Goal: Navigation & Orientation: Find specific page/section

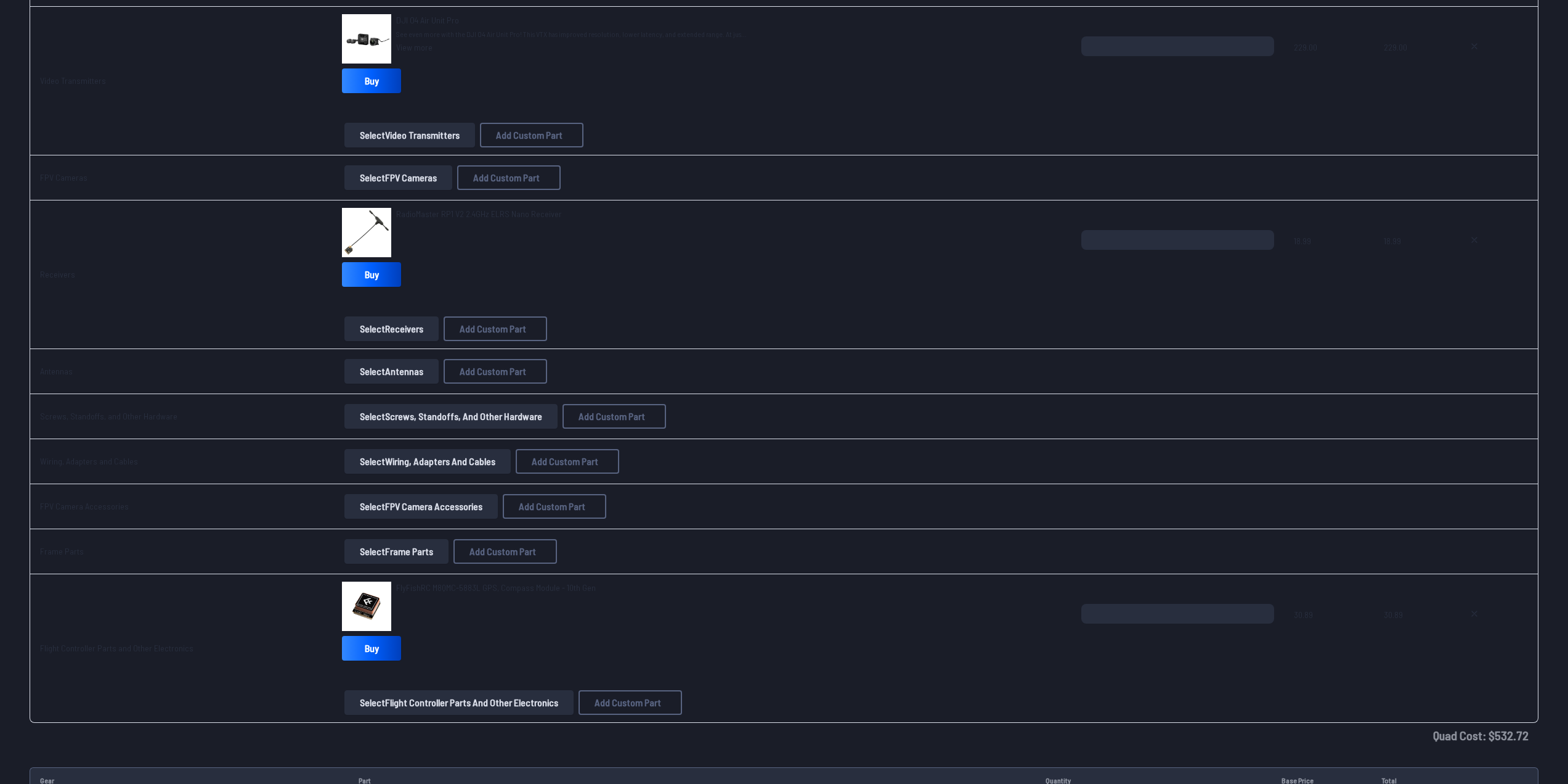
scroll to position [740, 0]
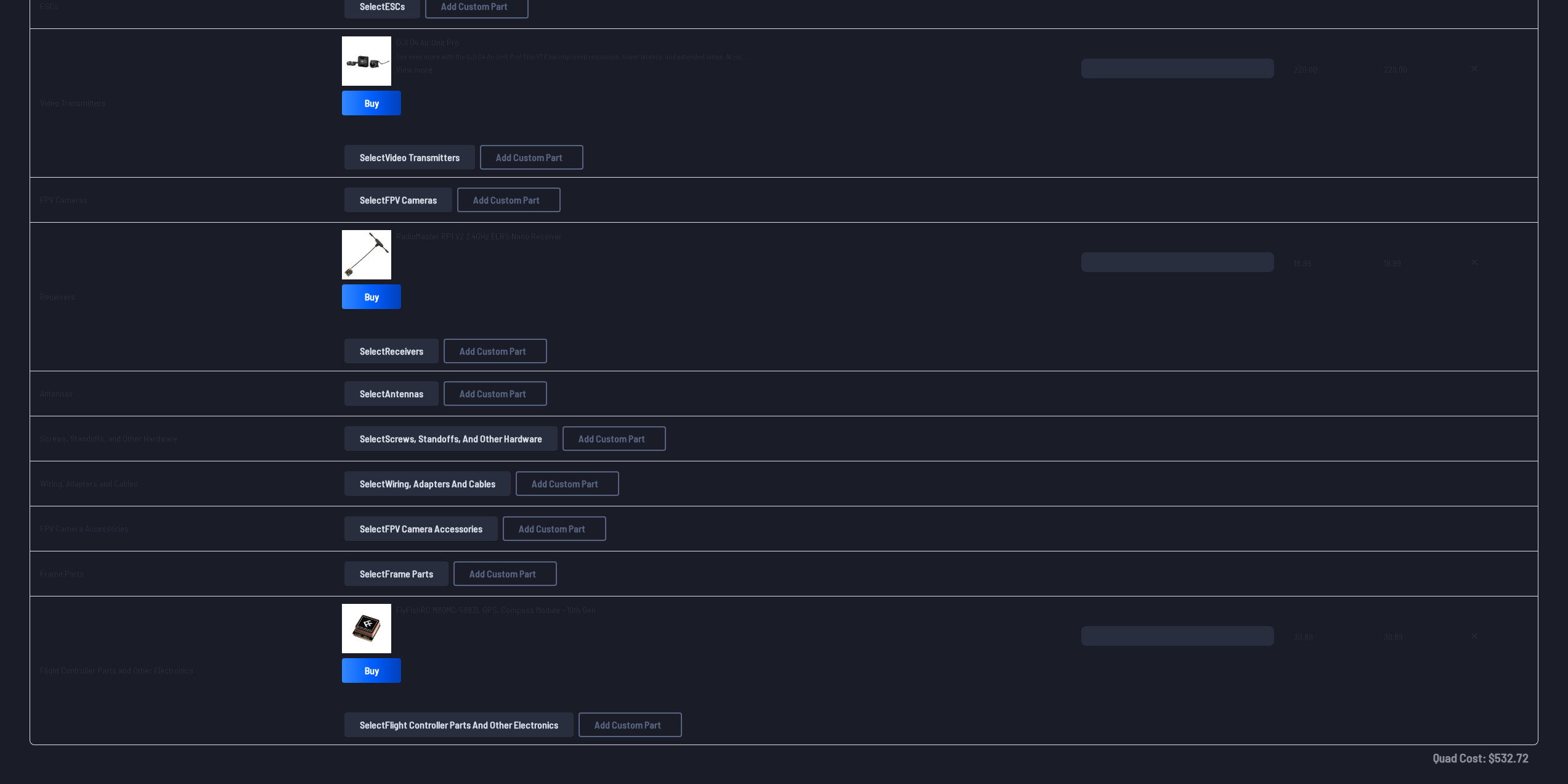
click at [436, 354] on button "Select Wiring, Adapters and Cables" at bounding box center [427, 483] width 167 height 25
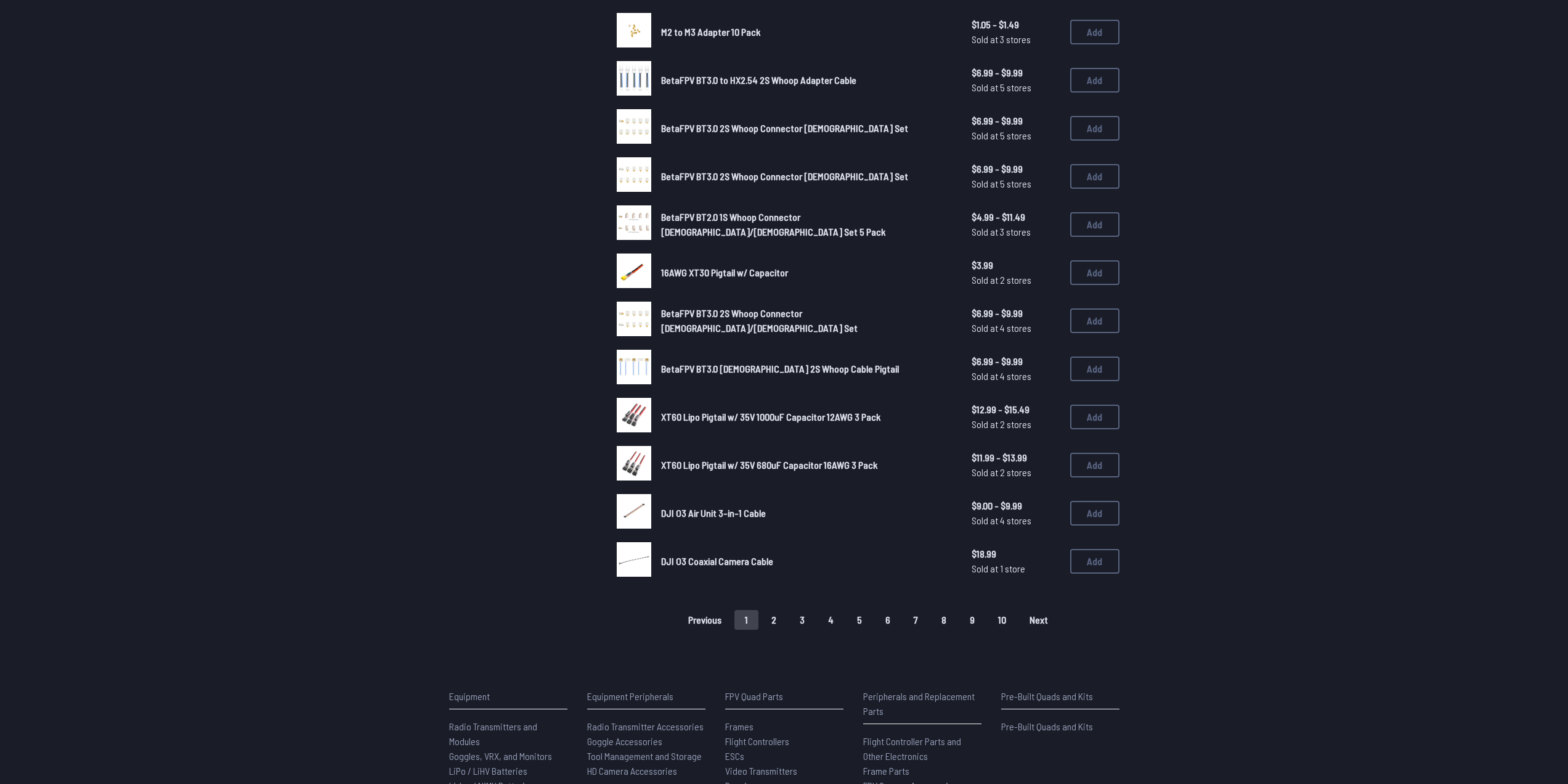
scroll to position [677, 0]
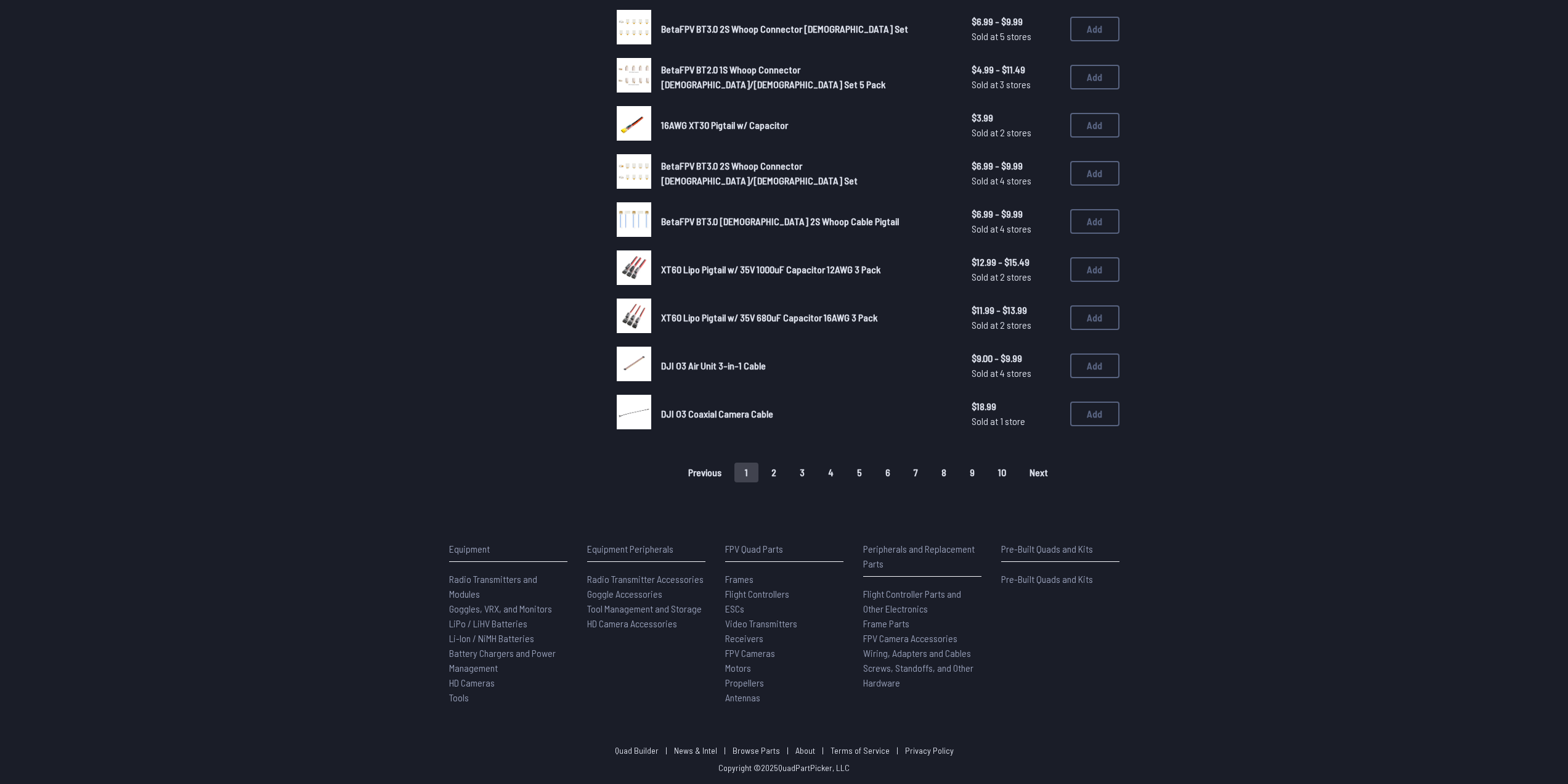
click at [769, 354] on button "2" at bounding box center [774, 472] width 26 height 20
click at [778, 354] on button "3" at bounding box center [802, 472] width 26 height 20
click at [778, 354] on button "4" at bounding box center [831, 472] width 26 height 20
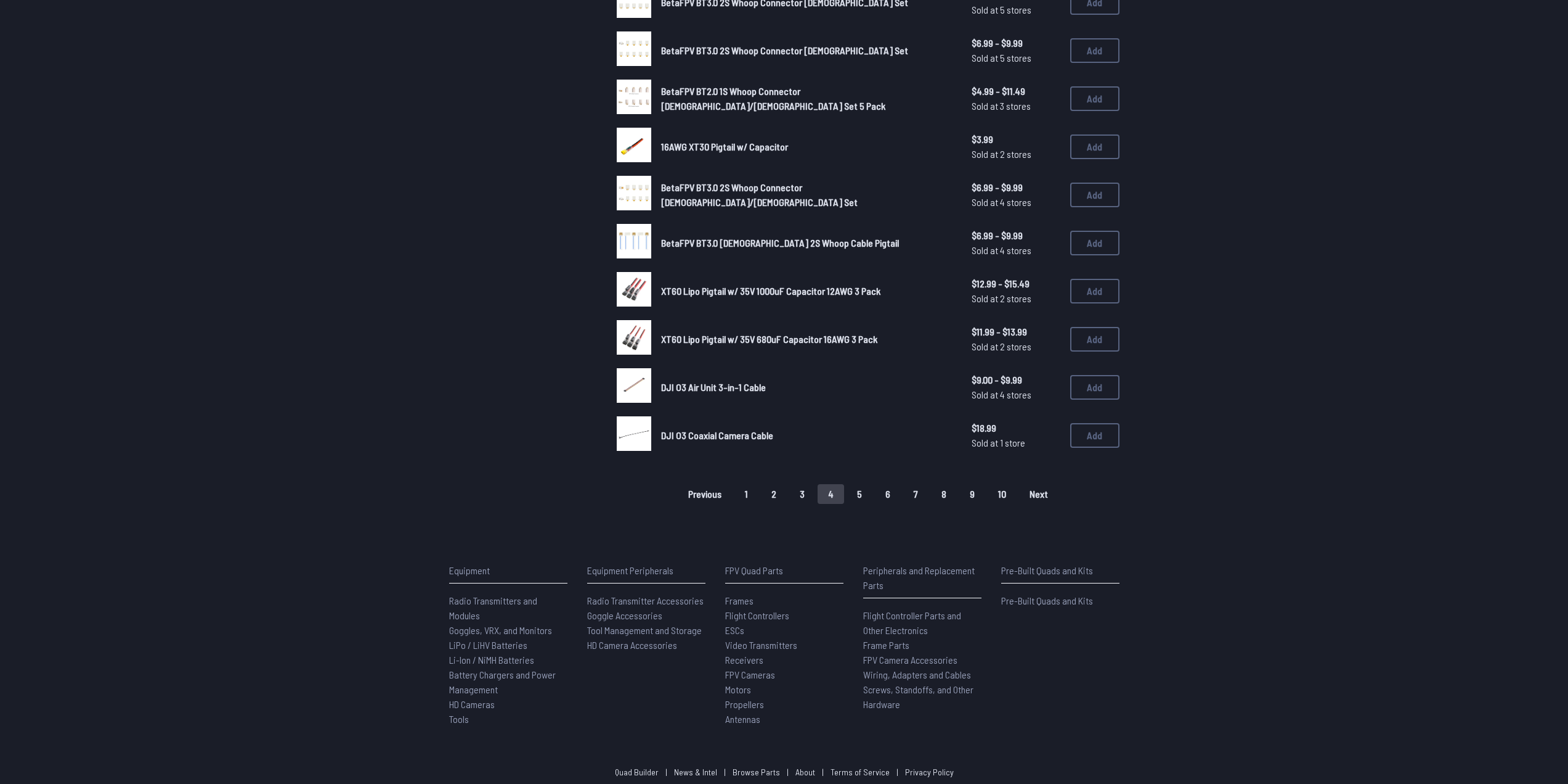
scroll to position [0, 0]
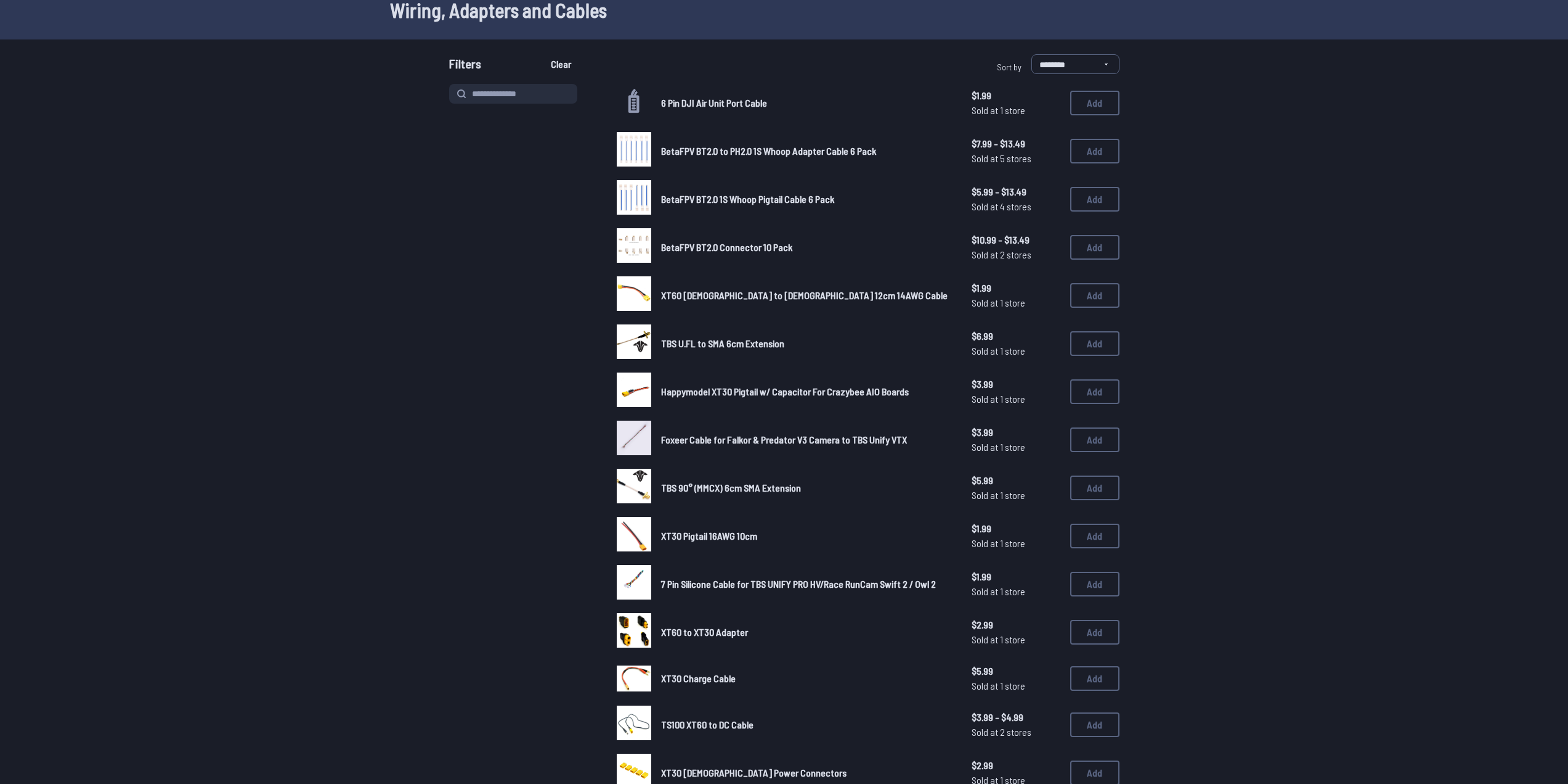
scroll to position [493, 0]
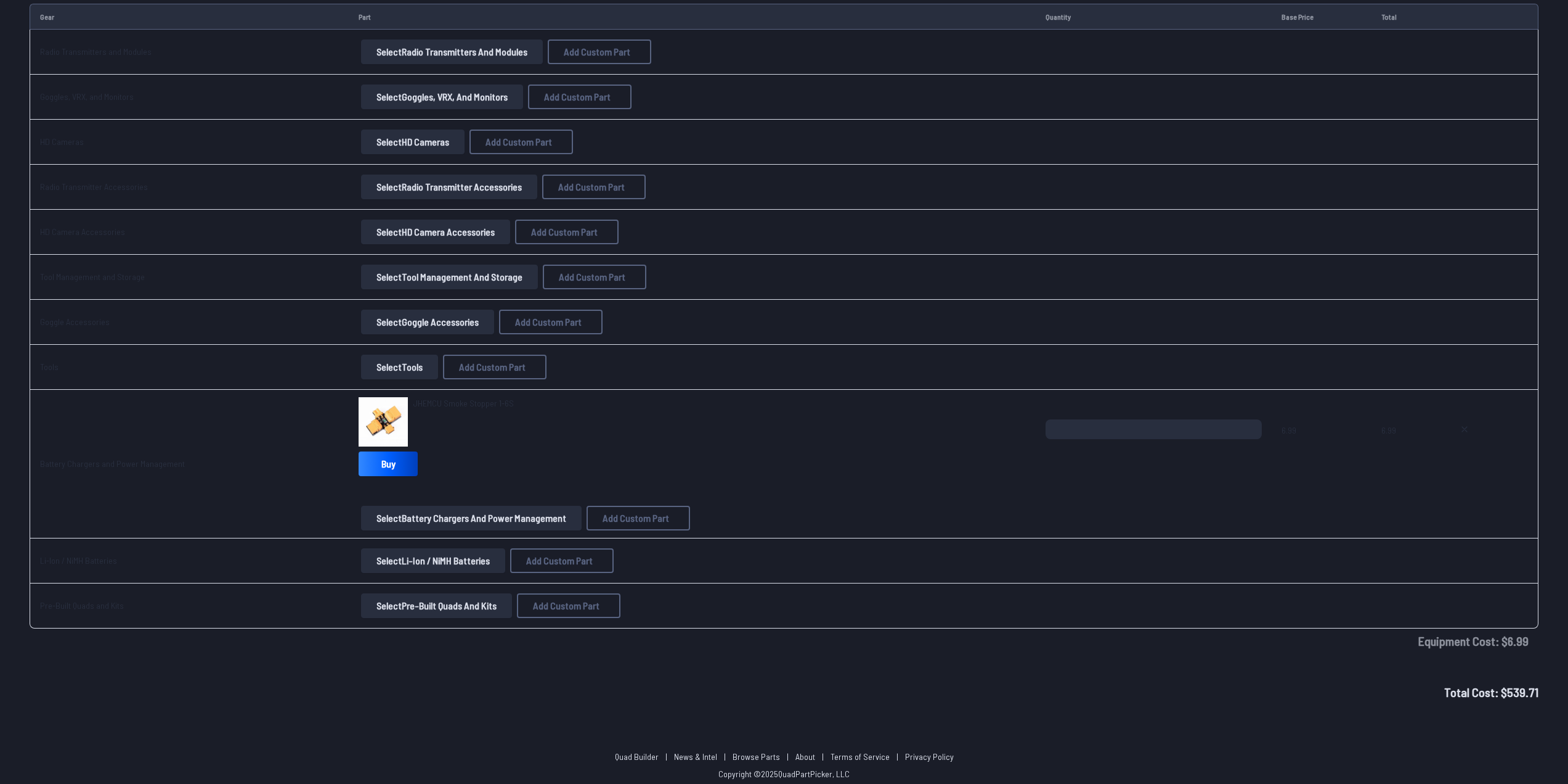
scroll to position [1532, 0]
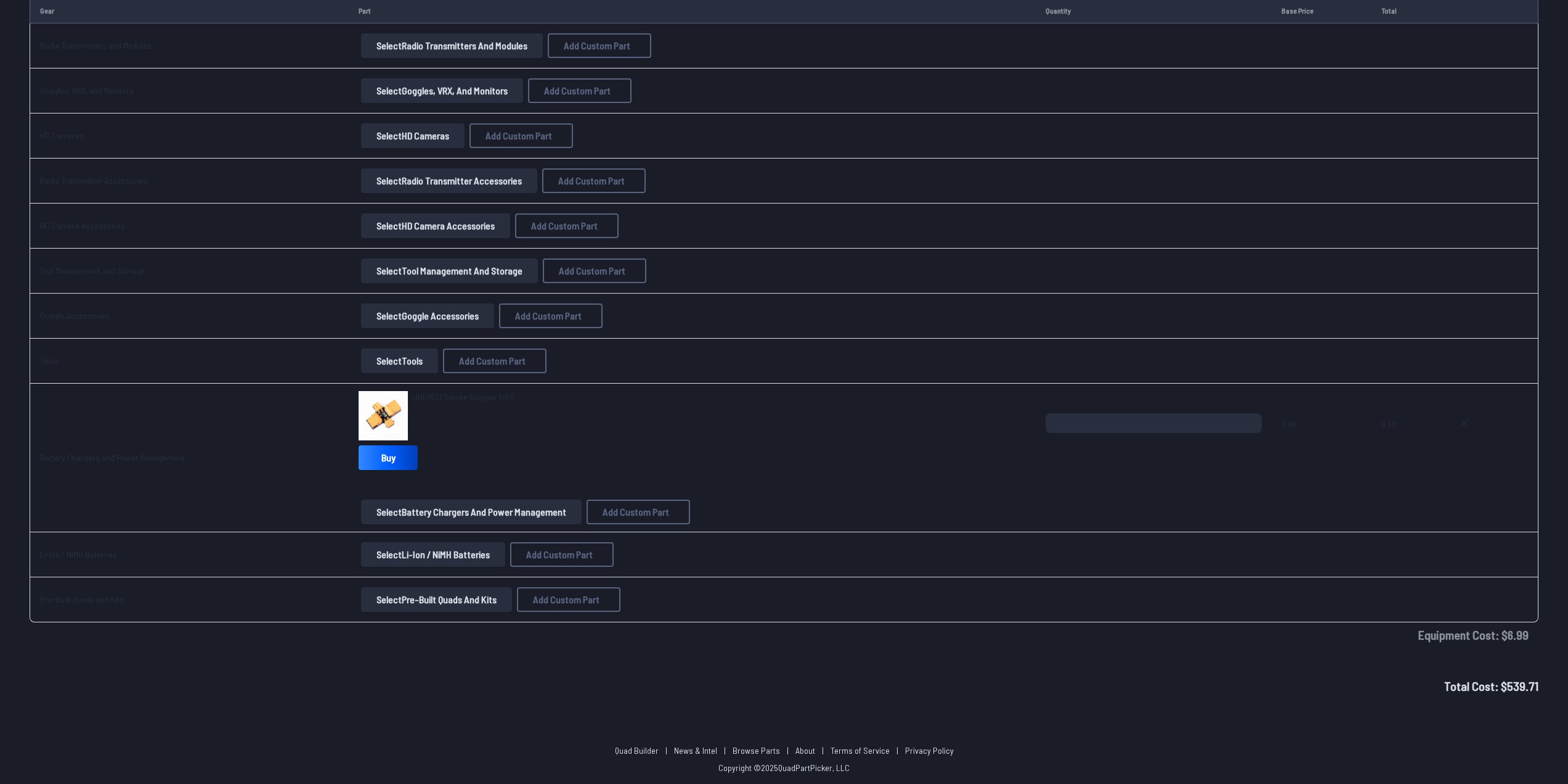
click at [424, 354] on button "Select Pre-Built Quads and Kits" at bounding box center [436, 599] width 151 height 25
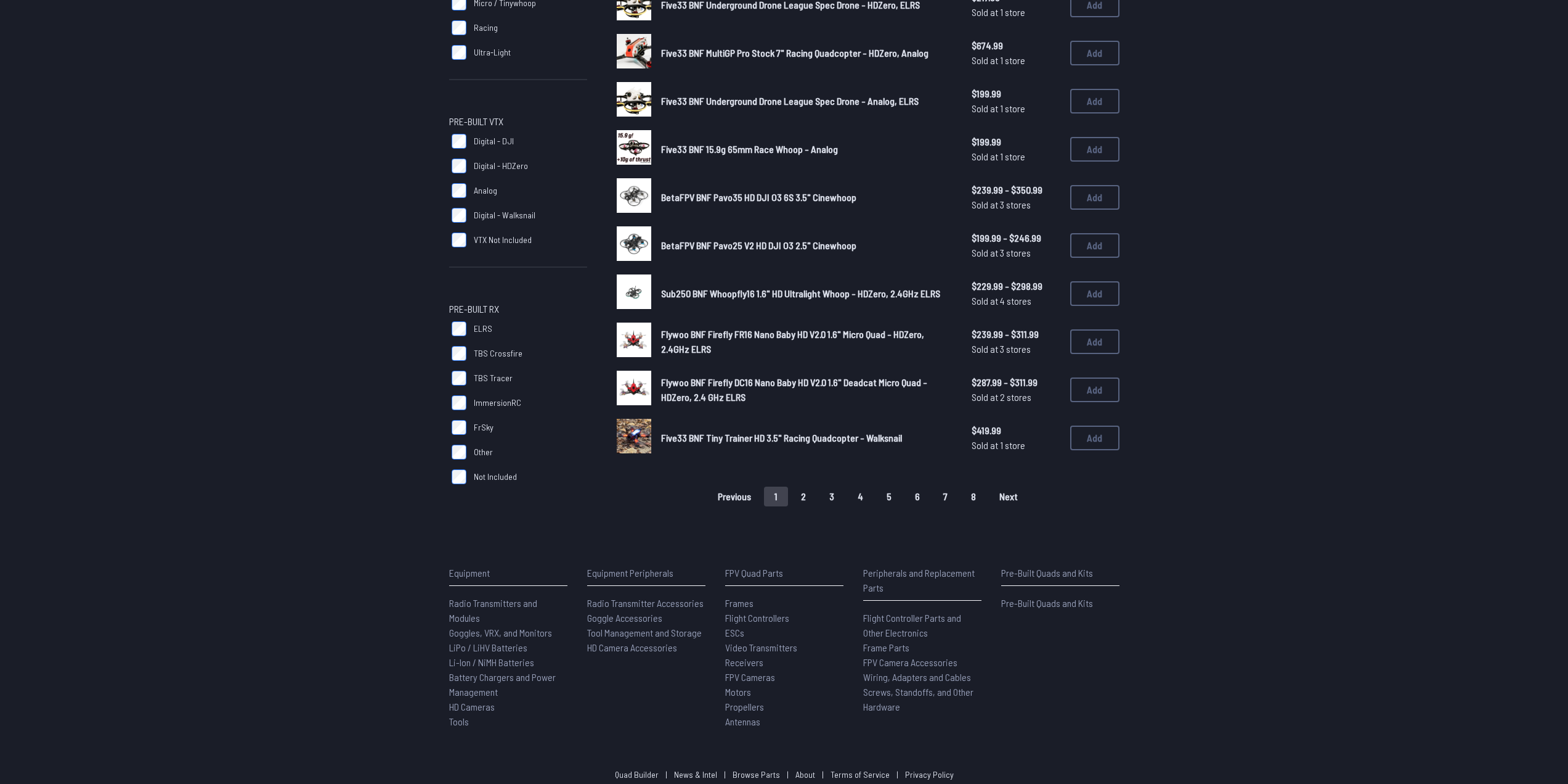
scroll to position [670, 0]
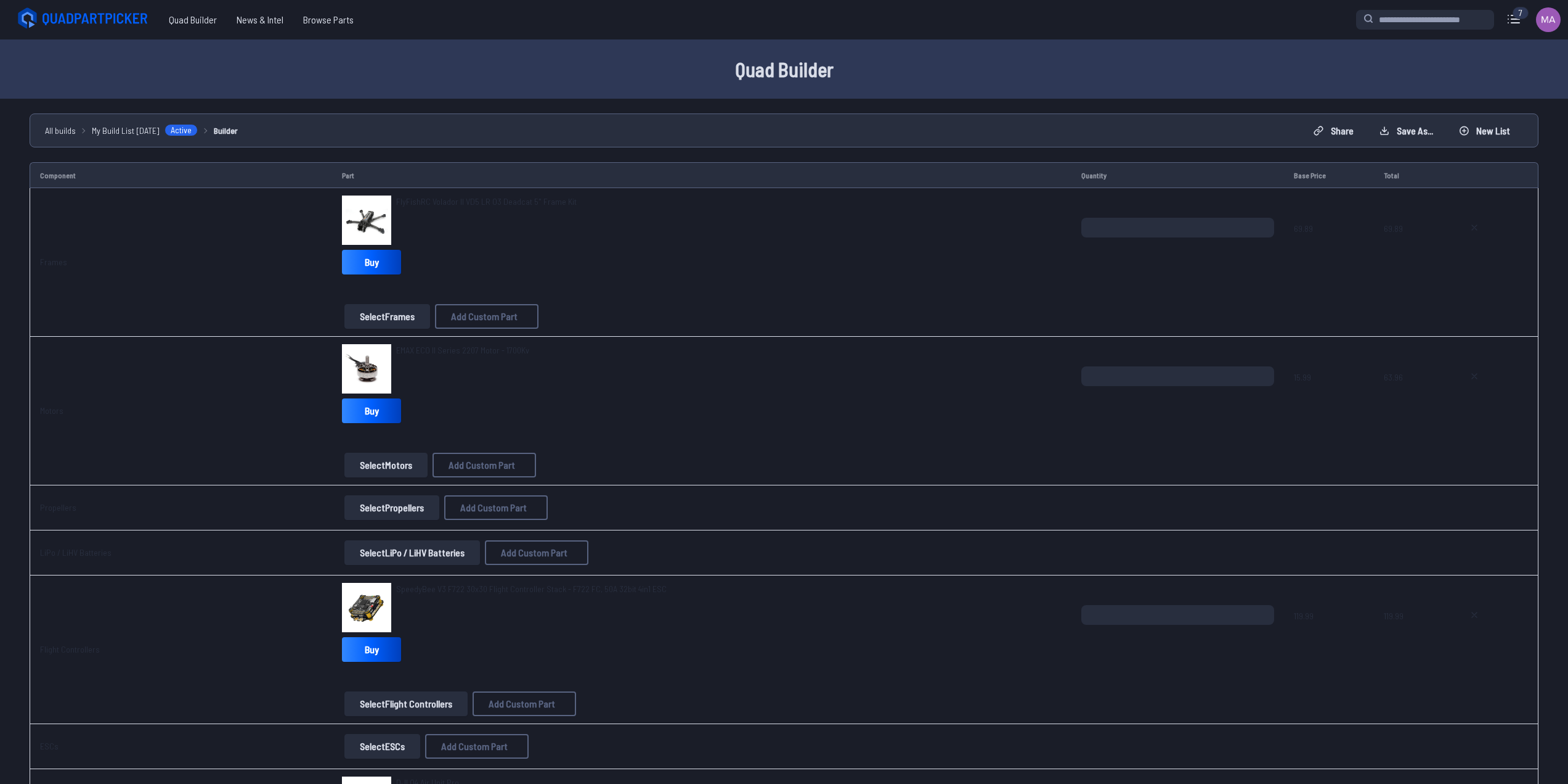
click at [534, 189] on td "FlyFishRC Volador II VD5 LR O3 Deadcat 5" Frame Kit Buy Select Frames Add Custo…" at bounding box center [702, 262] width 740 height 149
drag, startPoint x: 578, startPoint y: 192, endPoint x: 1024, endPoint y: 183, distance: 446.1
